Goal: Information Seeking & Learning: Learn about a topic

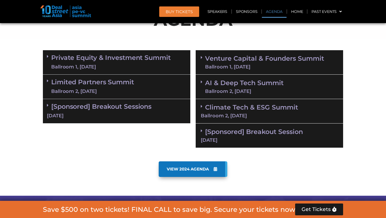
scroll to position [339, 0]
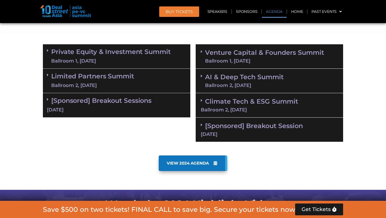
click at [121, 51] on link "Private Equity & Investment Summit Ballroom 1, [DATE]" at bounding box center [110, 56] width 119 height 16
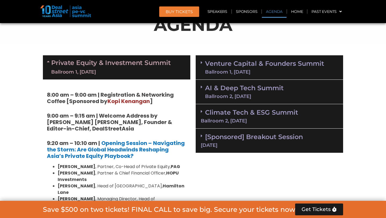
scroll to position [338, 0]
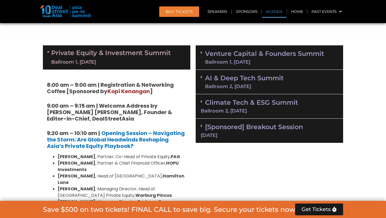
click at [47, 51] on icon at bounding box center [49, 51] width 4 height 4
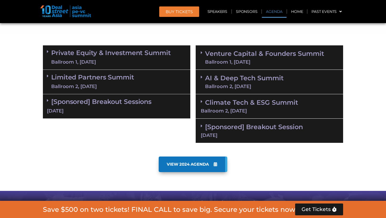
click at [95, 91] on div "Limited Partners [GEOGRAPHIC_DATA] 2, [DATE]" at bounding box center [116, 82] width 147 height 24
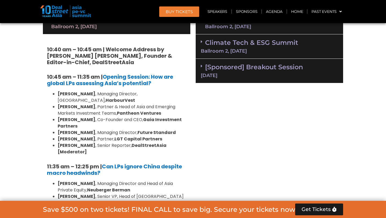
scroll to position [448, 0]
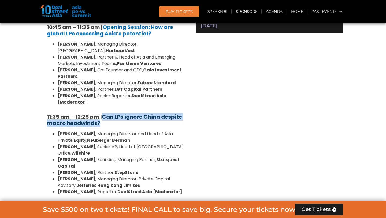
drag, startPoint x: 120, startPoint y: 109, endPoint x: 105, endPoint y: 103, distance: 15.9
click at [105, 113] on h5 "11:35 am – 12:25 pm | Can LPs ignore China despite macro headwinds?" at bounding box center [116, 119] width 139 height 13
copy b "Can LPs ignore China despite macro headwinds?"
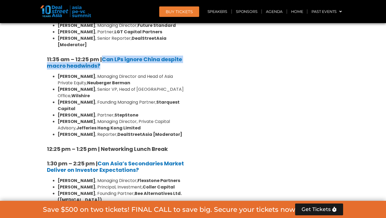
scroll to position [506, 0]
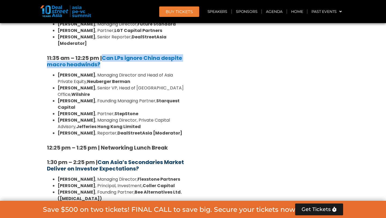
drag, startPoint x: 145, startPoint y: 148, endPoint x: 100, endPoint y: 141, distance: 44.8
click at [100, 159] on h5 "1:30 pm – 2:25 pm | Can Asia’s Secondaries Market Deliver on Investor Expectati…" at bounding box center [116, 165] width 139 height 13
copy b "Can Asia’s Secondaries Market Deliver on Investor Expectations?"
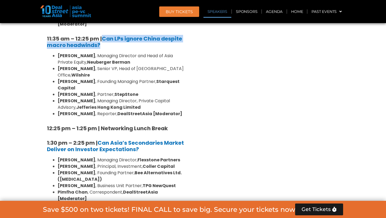
scroll to position [615, 0]
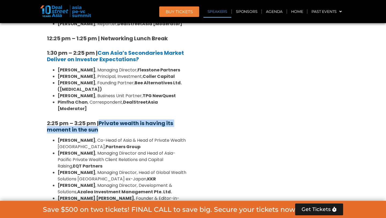
drag, startPoint x: 110, startPoint y: 99, endPoint x: 101, endPoint y: 91, distance: 11.9
click at [101, 120] on h5 "2:25 pm – 3:25 pm | Private wealth is having its moment in the sun" at bounding box center [116, 126] width 139 height 13
copy b "Private wealth is having its moment in the sun"
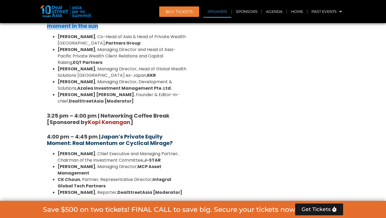
scroll to position [722, 0]
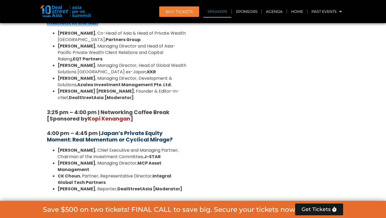
drag, startPoint x: 179, startPoint y: 106, endPoint x: 103, endPoint y: 100, distance: 76.3
click at [103, 130] on h5 "4:00 pm – 4:45 pm | Japan’s Private Equity Moment: Real Momentum or Cyclical Mi…" at bounding box center [116, 136] width 139 height 13
copy b "Japan’s Private Equity Moment: Real Momentum or Cyclical Mirage?"
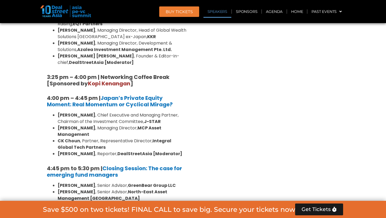
scroll to position [762, 0]
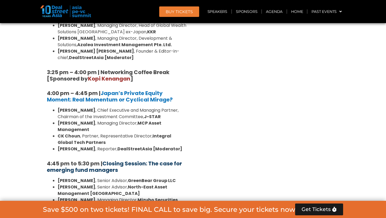
drag, startPoint x: 132, startPoint y: 135, endPoint x: 150, endPoint y: 129, distance: 18.6
click at [150, 160] on h5 "4:45 pm to 5:30 pm | Closing Session: The case for emerging fund managers" at bounding box center [116, 166] width 139 height 13
copy link "The case for emerging fund managers"
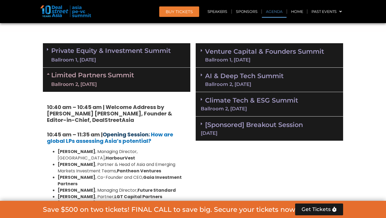
scroll to position [317, 0]
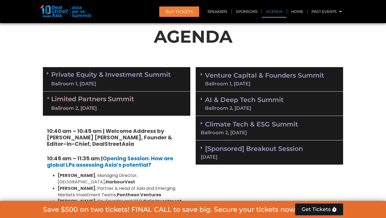
click at [48, 97] on icon at bounding box center [49, 97] width 4 height 4
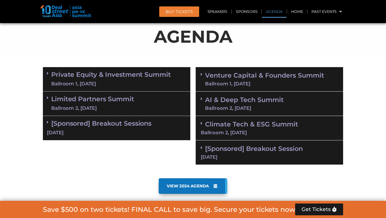
click at [47, 74] on icon at bounding box center [48, 73] width 2 height 4
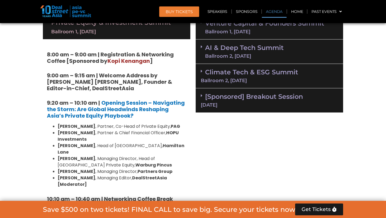
scroll to position [369, 0]
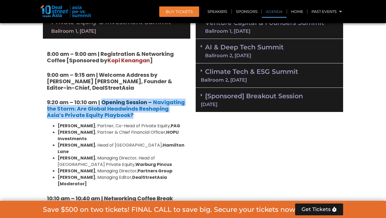
drag, startPoint x: 127, startPoint y: 117, endPoint x: 103, endPoint y: 103, distance: 28.3
click at [103, 103] on h5 "9:20 am – 10:10 am | Opening Session – Navigating the Storm: Are Global Headwin…" at bounding box center [116, 108] width 139 height 19
copy h5 "Opening Session – Navigating the Storm: Are Global Headwinds Reshaping Asia’s P…"
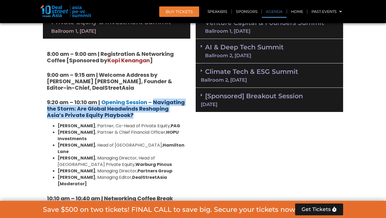
drag, startPoint x: 142, startPoint y: 117, endPoint x: 155, endPoint y: 100, distance: 21.1
click at [155, 100] on h5 "9:20 am – 10:10 am | Opening Session – Navigating the Storm: Are Global Headwin…" at bounding box center [116, 108] width 139 height 19
copy strong "Navigating the Storm: Are Global Headwinds Reshaping Asia’s Private Equity Play…"
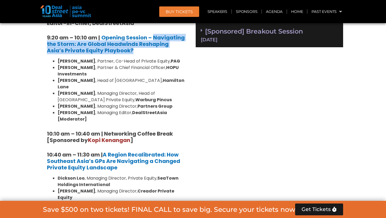
scroll to position [464, 0]
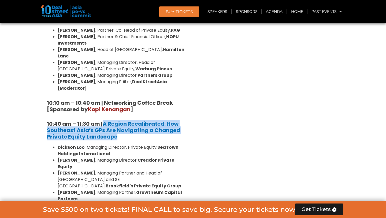
drag, startPoint x: 139, startPoint y: 123, endPoint x: 104, endPoint y: 110, distance: 38.1
click at [104, 120] on h5 "10:40 am – 11:30 am | A Region Recalibrated: How Southeast Asia’s GPs Are Navig…" at bounding box center [116, 129] width 139 height 19
copy strong "A Region Recalibrated: How Southeast Asia’s GPs Are Navigating a Changed Privat…"
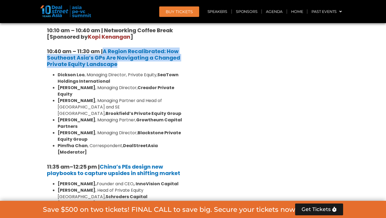
scroll to position [537, 0]
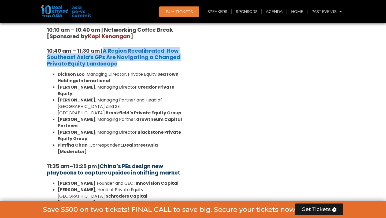
drag, startPoint x: 203, startPoint y: 146, endPoint x: 113, endPoint y: 146, distance: 89.7
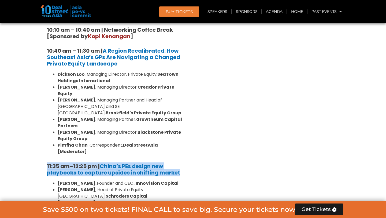
drag, startPoint x: 42, startPoint y: 139, endPoint x: 181, endPoint y: 145, distance: 138.9
copy h5 "11:35 am – 12:25 pm | China’s PEs design new playbooks to capture upsides in sh…"
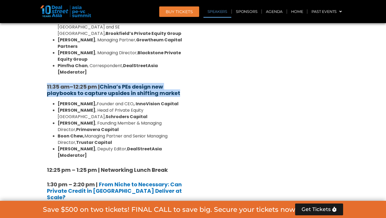
scroll to position [617, 0]
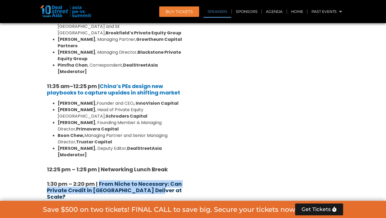
drag, startPoint x: 177, startPoint y: 150, endPoint x: 100, endPoint y: 145, distance: 77.0
click at [100, 180] on h5 "1:30 pm – 2:20 pm | From Niche to Necessary: Can Private Credit in [GEOGRAPHIC_…" at bounding box center [116, 189] width 139 height 19
copy strong "From Niche to Necessary: Can Private Credit in [GEOGRAPHIC_DATA] Deliver at Sca…"
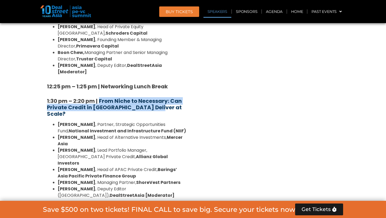
scroll to position [700, 0]
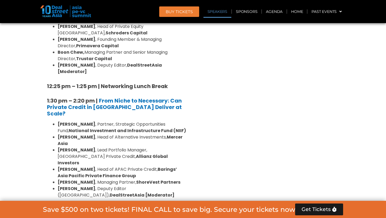
drag, startPoint x: 138, startPoint y: 159, endPoint x: 101, endPoint y: 150, distance: 37.7
click at [101, 186] on h5 "2:25 pm – 3:20 pm | Private equity’s prescription for Asia’s healthcare boom" at bounding box center [116, 212] width 139 height 13
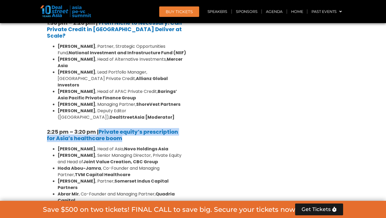
scroll to position [778, 0]
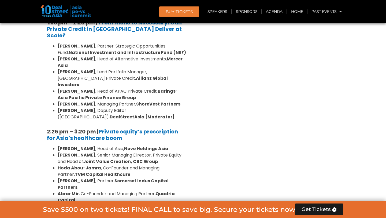
drag, startPoint x: 173, startPoint y: 183, endPoint x: 101, endPoint y: 177, distance: 72.3
drag, startPoint x: 103, startPoint y: 193, endPoint x: 102, endPoint y: 177, distance: 16.3
click at [102, 177] on div "8:00 am – 9:00 am | Registration & Networking Coffee [Sponsored by [PERSON_NAME…" at bounding box center [116, 65] width 147 height 871
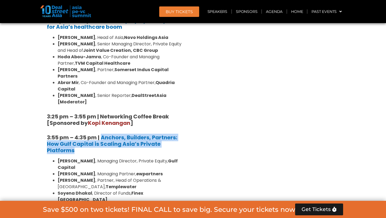
scroll to position [891, 0]
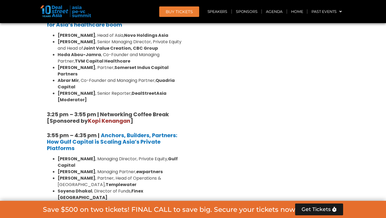
drag, startPoint x: 178, startPoint y: 146, endPoint x: 102, endPoint y: 139, distance: 76.4
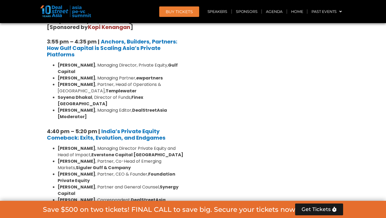
drag, startPoint x: 110, startPoint y: 151, endPoint x: 149, endPoint y: 137, distance: 41.2
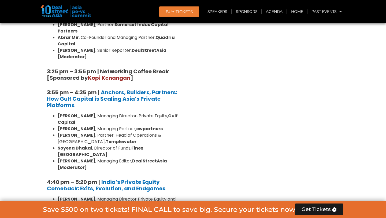
scroll to position [932, 0]
